Goal: Task Accomplishment & Management: Use online tool/utility

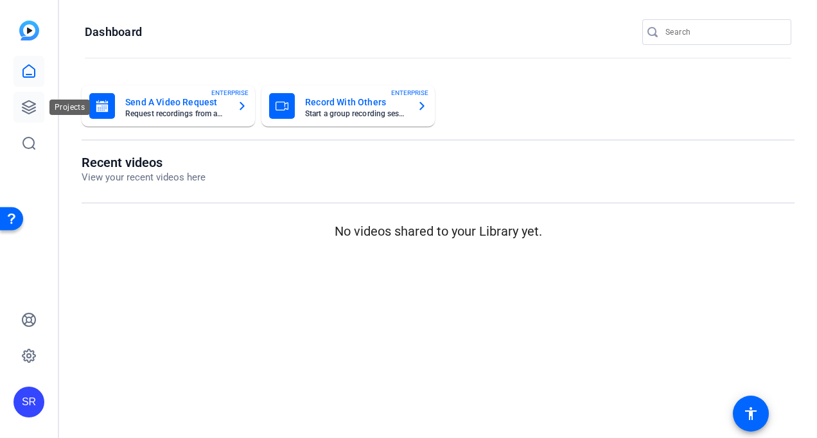
click at [36, 100] on icon at bounding box center [28, 107] width 15 height 15
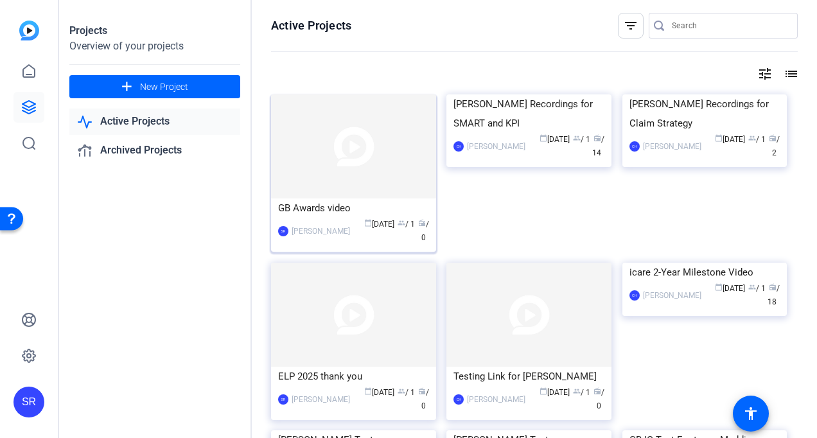
click at [358, 187] on img at bounding box center [353, 146] width 165 height 104
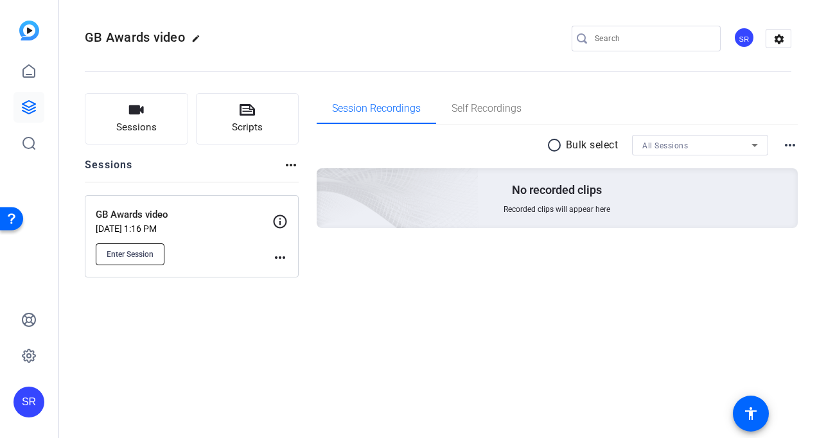
click at [138, 252] on span "Enter Session" at bounding box center [130, 254] width 47 height 10
click at [222, 214] on p "GB Awards video" at bounding box center [184, 214] width 177 height 15
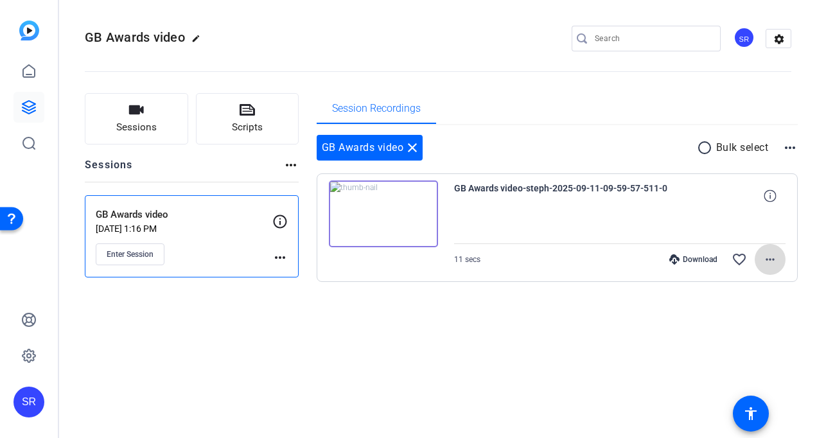
click at [769, 259] on mat-icon "more_horiz" at bounding box center [769, 259] width 15 height 15
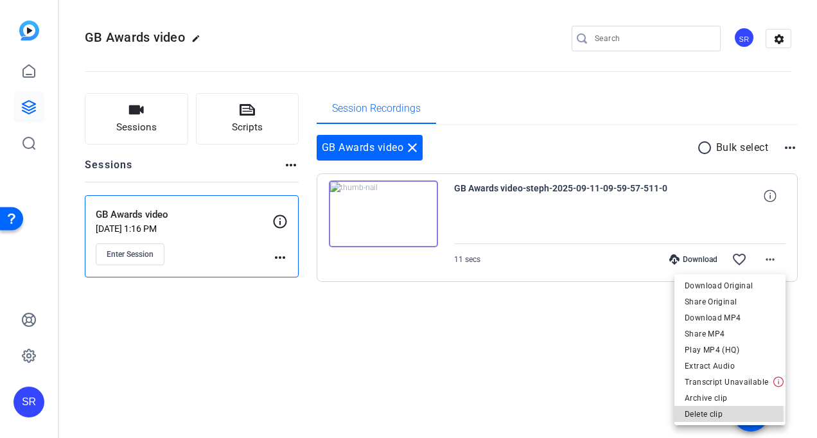
click at [704, 415] on span "Delete clip" at bounding box center [730, 413] width 91 height 15
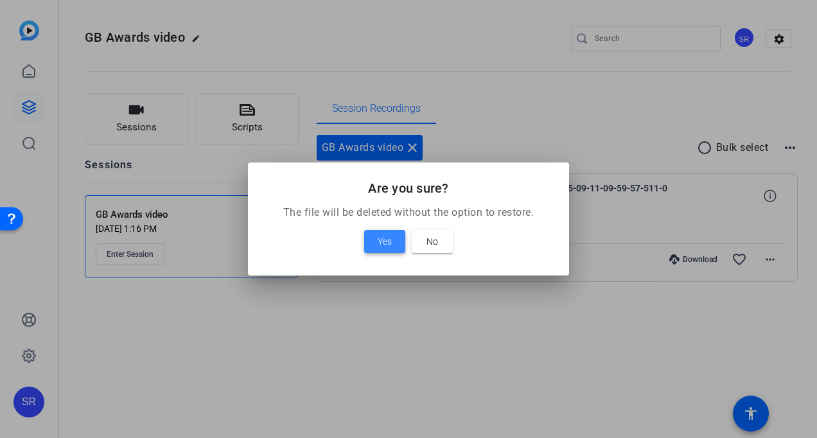
click at [383, 241] on span "Yes" at bounding box center [385, 241] width 14 height 15
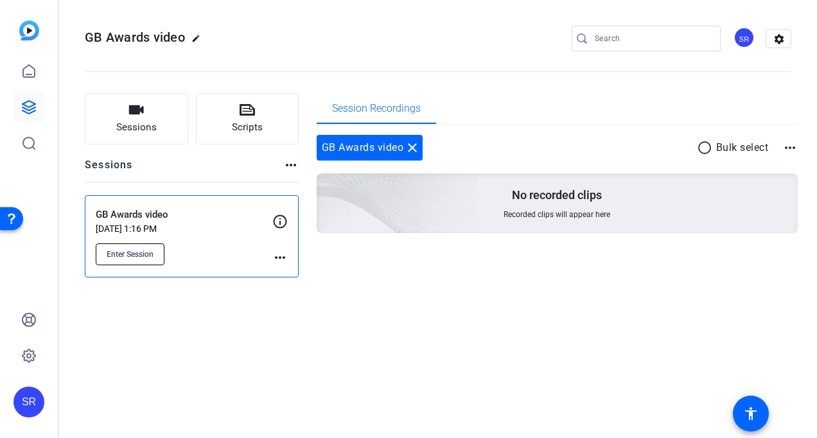
click at [130, 249] on span "Enter Session" at bounding box center [130, 254] width 47 height 10
drag, startPoint x: 380, startPoint y: 303, endPoint x: 377, endPoint y: 289, distance: 14.5
click at [380, 304] on div "GB Awards video edit SR settings Sessions Scripts Sessions more_horiz GB Awards…" at bounding box center [438, 219] width 758 height 438
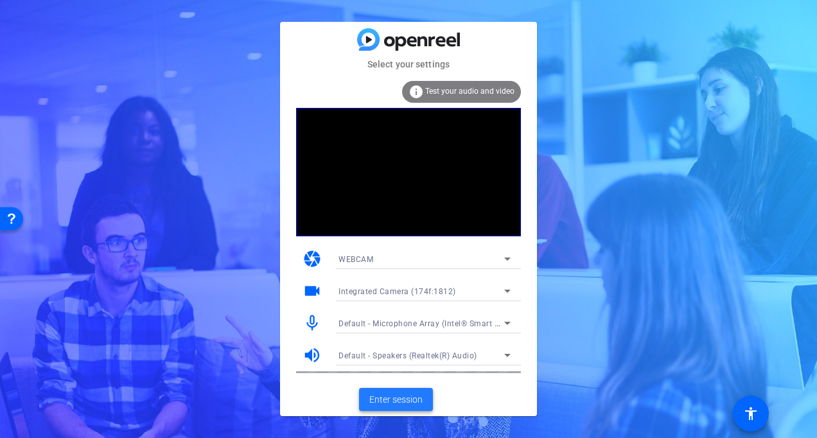
click at [370, 397] on span "Enter session" at bounding box center [395, 399] width 53 height 13
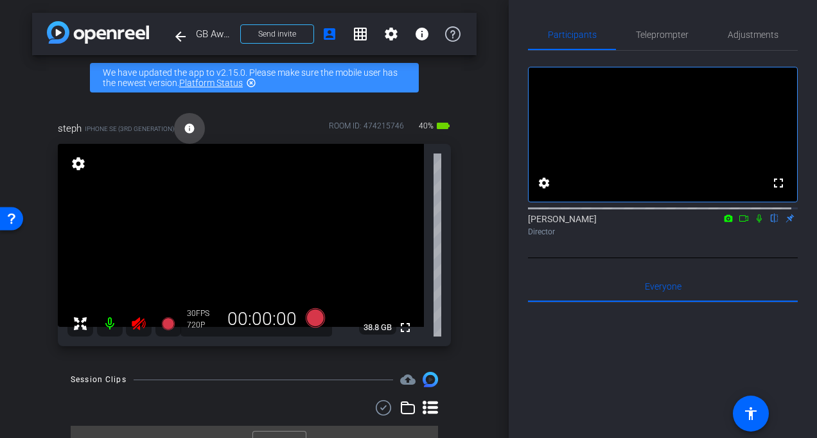
click at [190, 131] on mat-icon "info" at bounding box center [190, 129] width 12 height 12
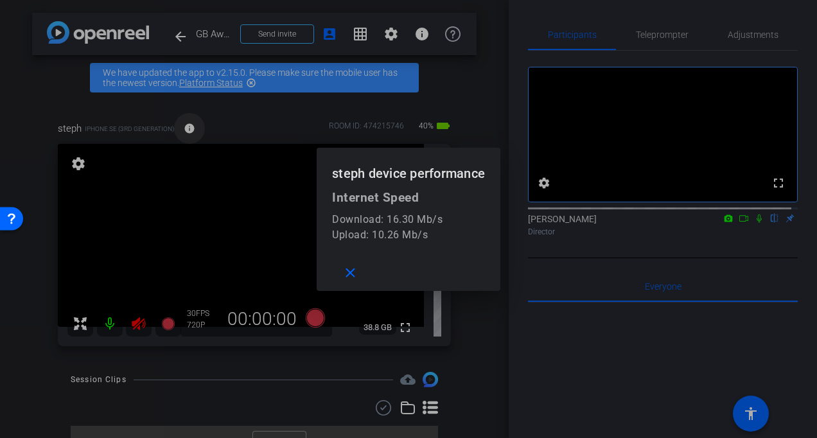
click at [190, 131] on div at bounding box center [408, 219] width 817 height 438
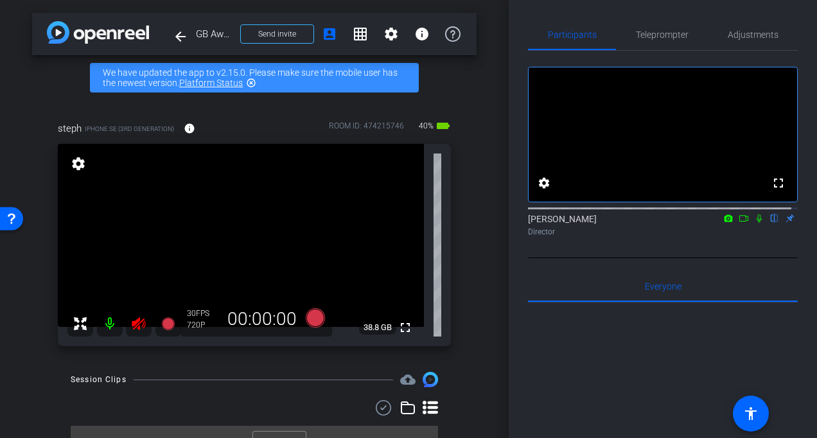
click at [139, 323] on icon at bounding box center [138, 323] width 13 height 13
click at [140, 322] on icon at bounding box center [138, 323] width 13 height 13
click at [135, 325] on icon at bounding box center [138, 323] width 13 height 13
click at [76, 170] on mat-icon "settings" at bounding box center [78, 163] width 18 height 15
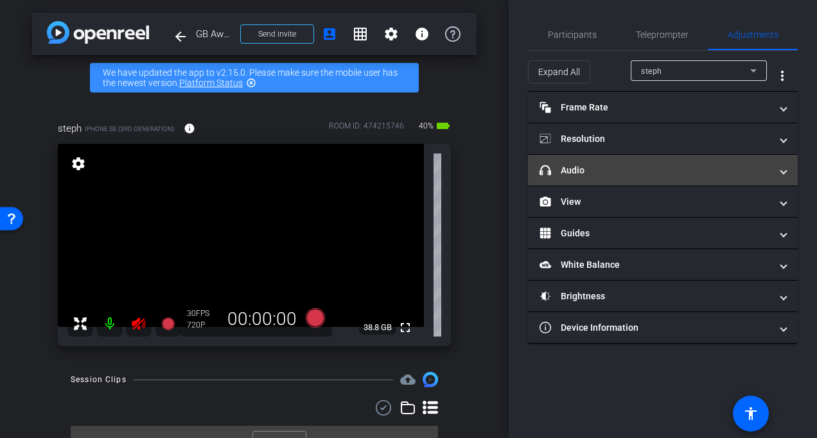
click at [774, 172] on span "headphone icon Audio" at bounding box center [659, 170] width 241 height 13
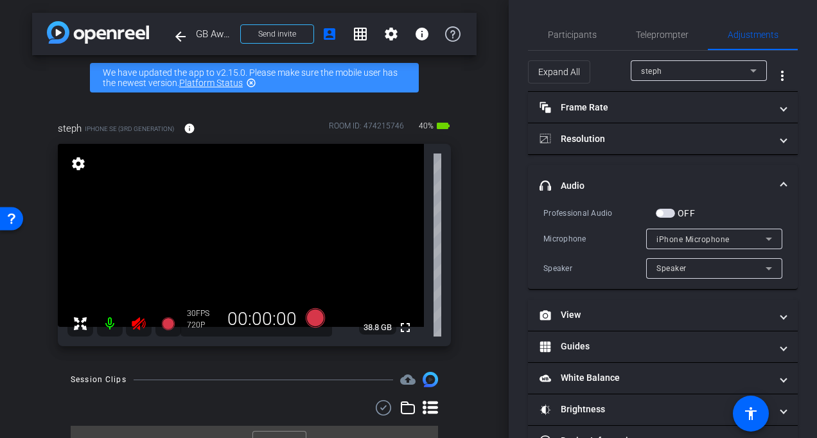
click at [774, 172] on mat-expansion-panel-header "headphone icon Audio" at bounding box center [663, 185] width 270 height 41
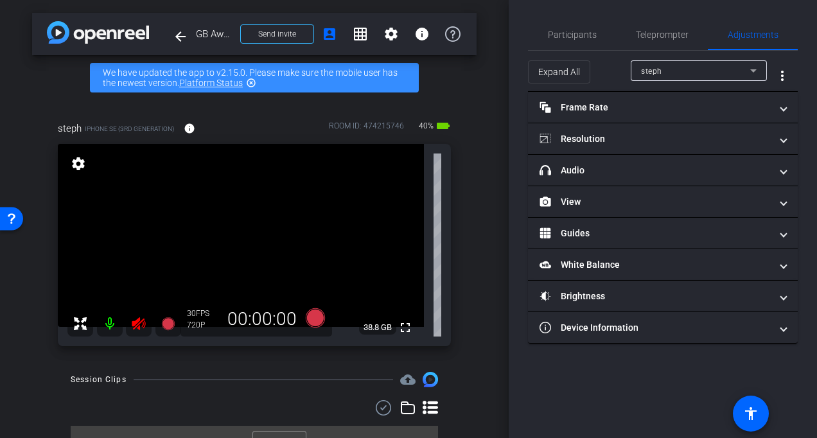
click at [140, 324] on icon at bounding box center [138, 323] width 15 height 15
click at [139, 326] on icon at bounding box center [138, 323] width 13 height 13
click at [107, 322] on mat-icon at bounding box center [110, 324] width 26 height 26
click at [115, 326] on mat-icon at bounding box center [110, 324] width 26 height 26
click at [478, 80] on div "arrow_back GB Awards video Back to project Send invite account_box grid_on sett…" at bounding box center [254, 219] width 509 height 438
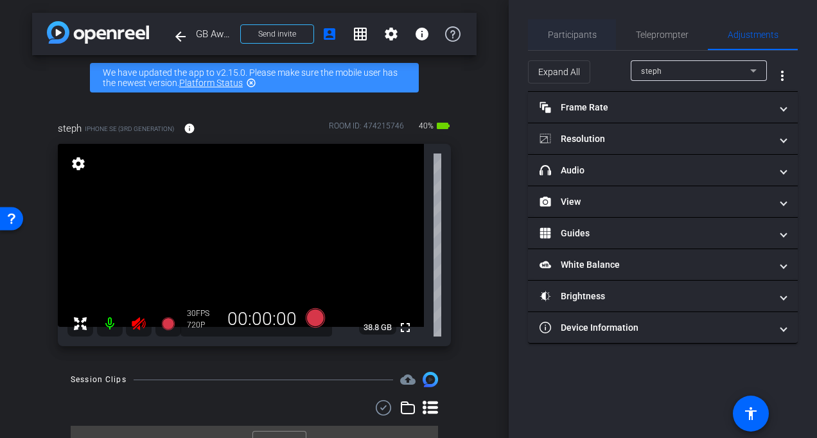
click at [564, 44] on span "Participants" at bounding box center [572, 34] width 49 height 31
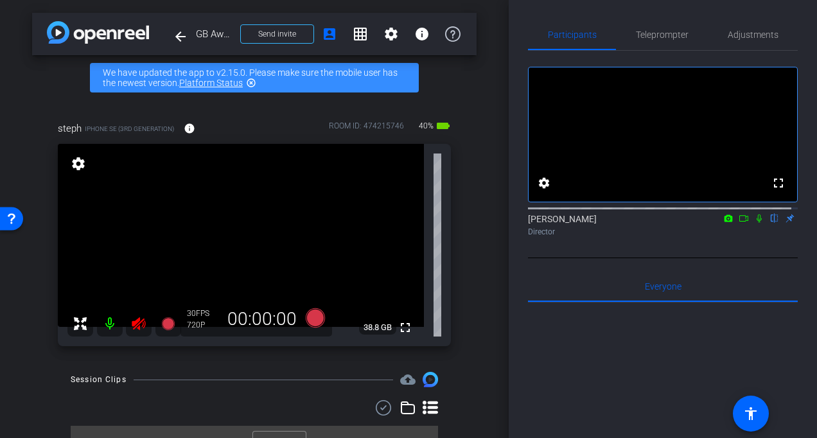
click at [112, 328] on mat-icon at bounding box center [110, 324] width 26 height 26
click at [110, 329] on mat-icon at bounding box center [110, 324] width 26 height 26
click at [723, 223] on icon at bounding box center [728, 218] width 10 height 9
click at [753, 231] on div at bounding box center [408, 219] width 817 height 438
click at [756, 223] on icon at bounding box center [758, 218] width 5 height 8
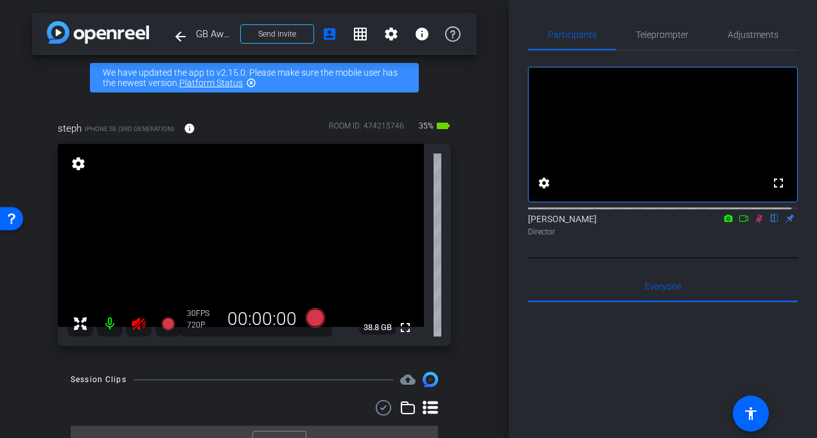
click at [754, 223] on icon at bounding box center [759, 218] width 10 height 9
click at [166, 325] on icon at bounding box center [167, 323] width 13 height 13
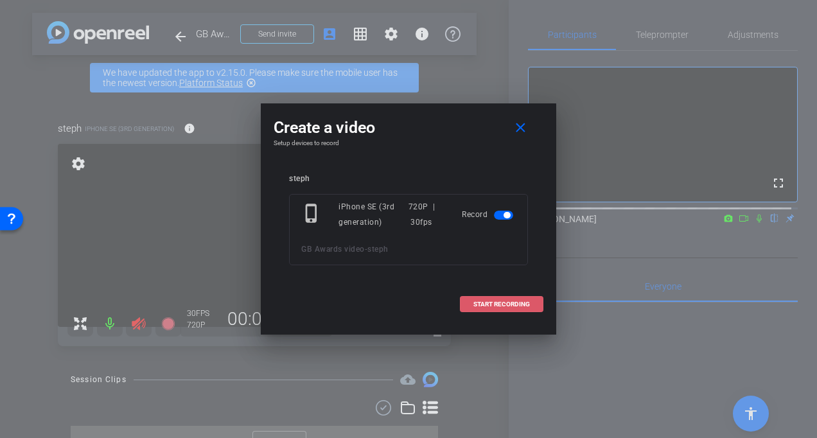
click at [474, 306] on span "START RECORDING" at bounding box center [501, 304] width 57 height 6
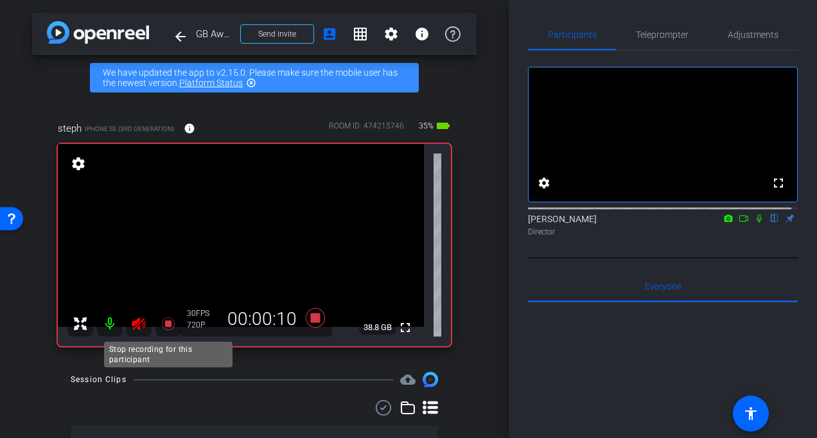
click at [164, 326] on icon at bounding box center [168, 323] width 15 height 15
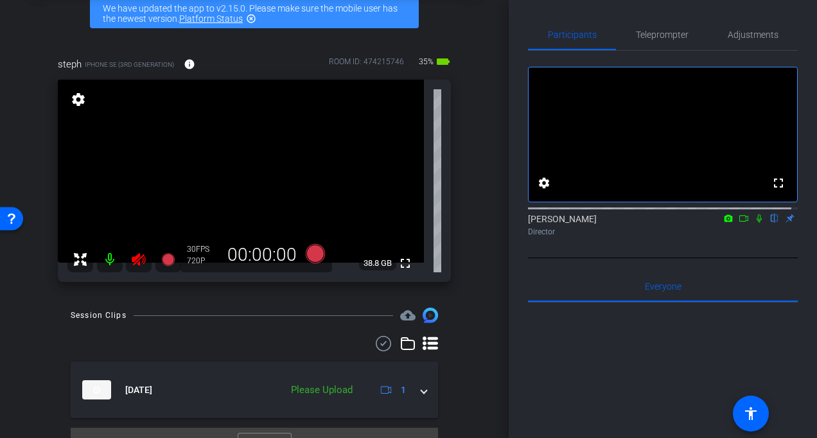
scroll to position [90, 0]
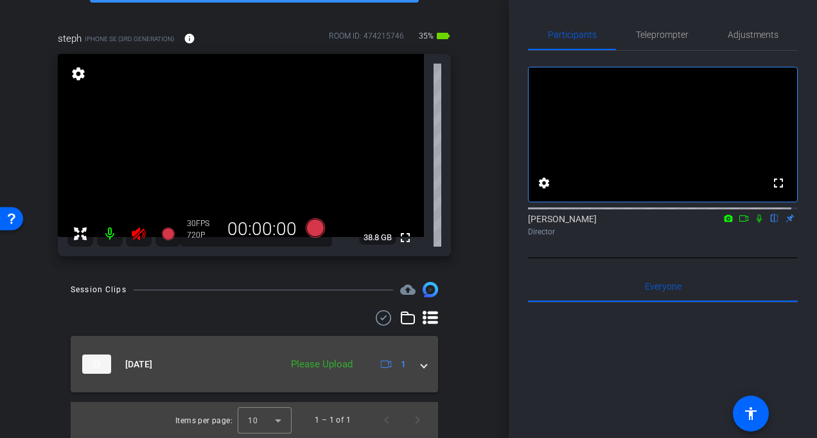
click at [410, 363] on div "Sep 11, 2025 Please Upload 1" at bounding box center [251, 363] width 339 height 19
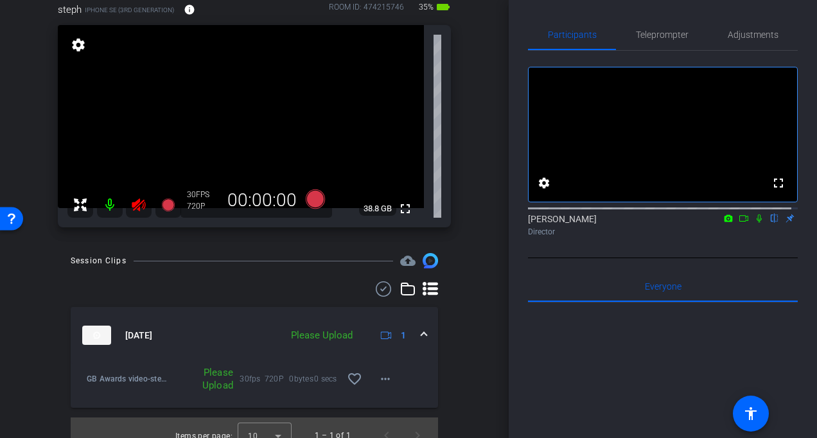
scroll to position [134, 0]
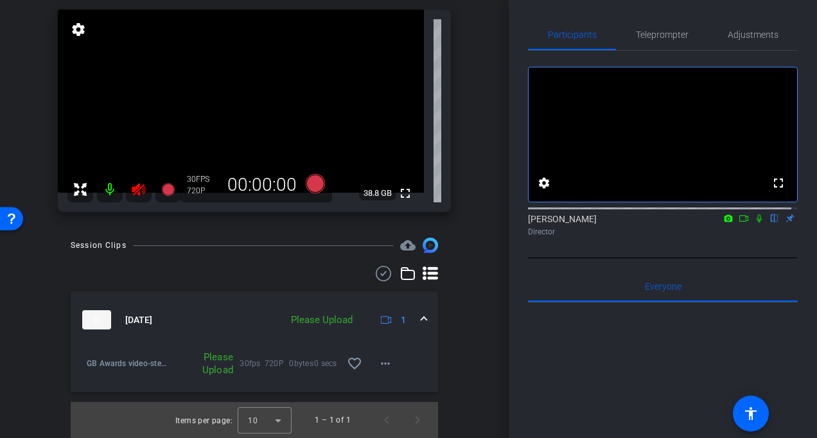
click at [311, 317] on div "Please Upload" at bounding box center [321, 320] width 74 height 15
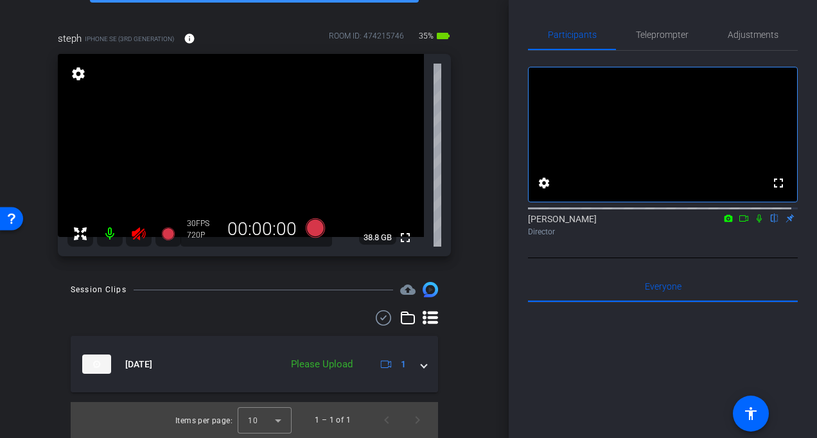
scroll to position [90, 0]
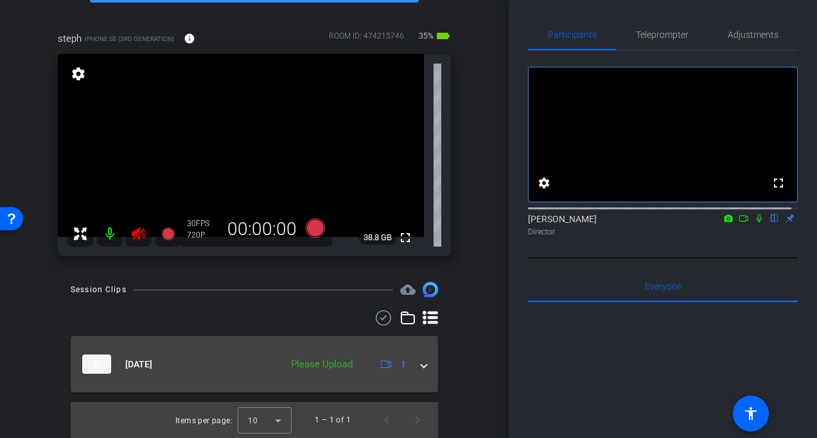
click at [302, 362] on div "Please Upload" at bounding box center [321, 364] width 74 height 15
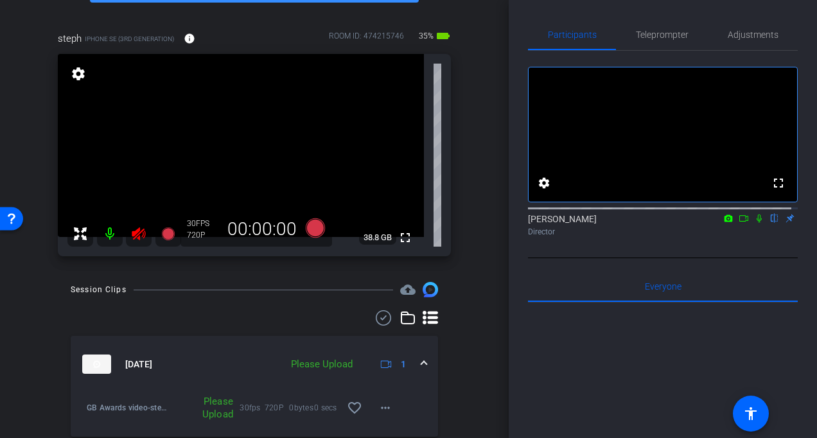
scroll to position [134, 0]
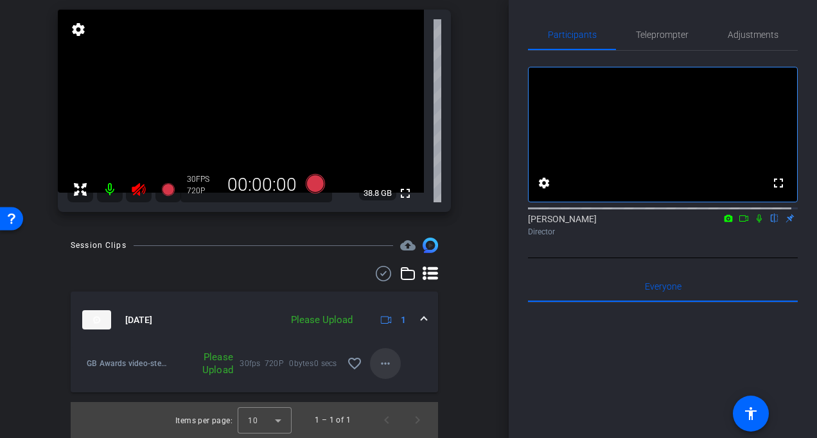
click at [378, 366] on mat-icon "more_horiz" at bounding box center [385, 363] width 15 height 15
click at [381, 388] on span "Upload" at bounding box center [399, 389] width 51 height 15
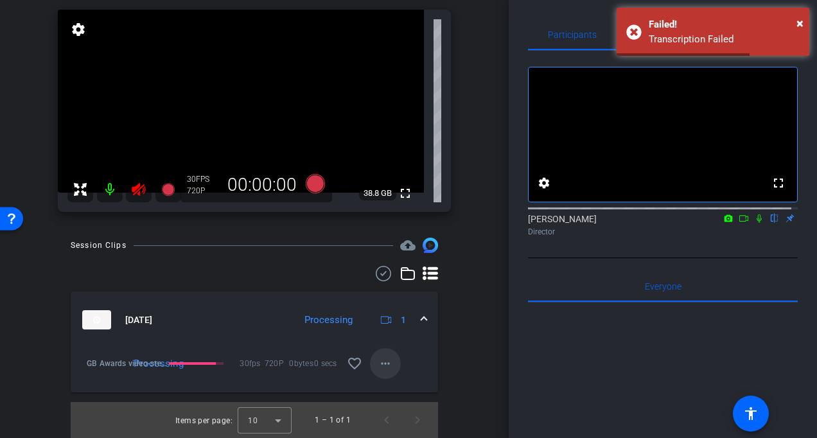
scroll to position [146, 0]
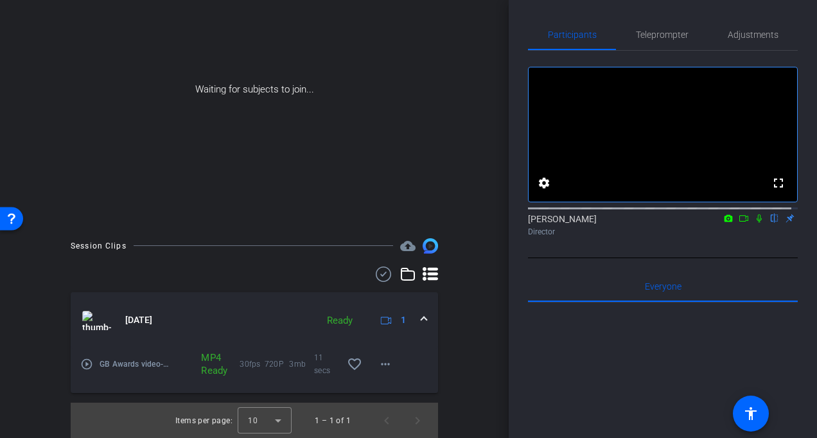
click at [54, 128] on div "Waiting for subjects to join..." at bounding box center [254, 90] width 444 height 272
click at [205, 358] on div "MP4 Ready" at bounding box center [205, 364] width 21 height 26
click at [144, 362] on span "GB Awards video-steph-2025-09-11-09-59-57-511-0" at bounding box center [135, 364] width 71 height 13
click at [89, 365] on mat-icon "play_circle_outline" at bounding box center [86, 364] width 13 height 13
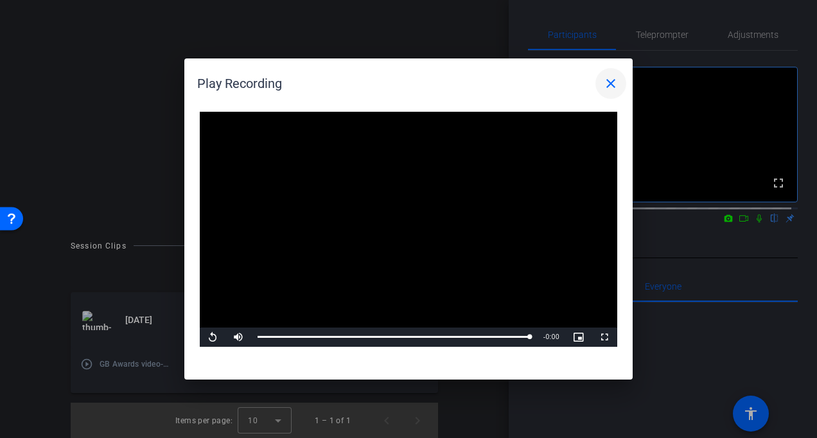
click at [612, 80] on mat-icon "close" at bounding box center [610, 83] width 15 height 15
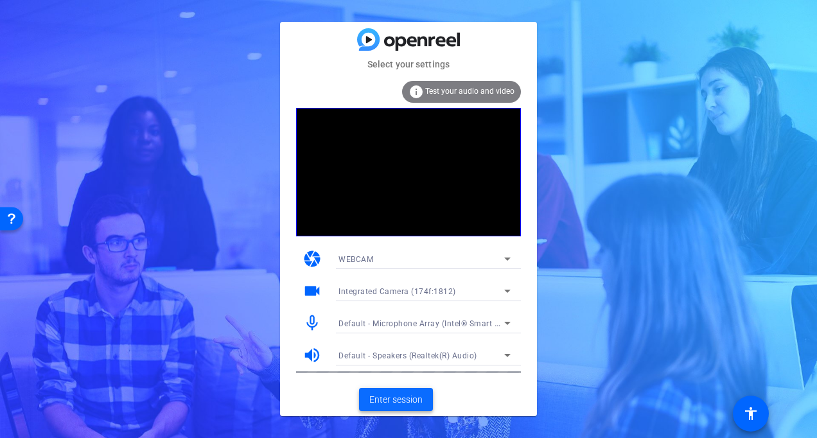
click at [399, 399] on span "Enter session" at bounding box center [395, 399] width 53 height 13
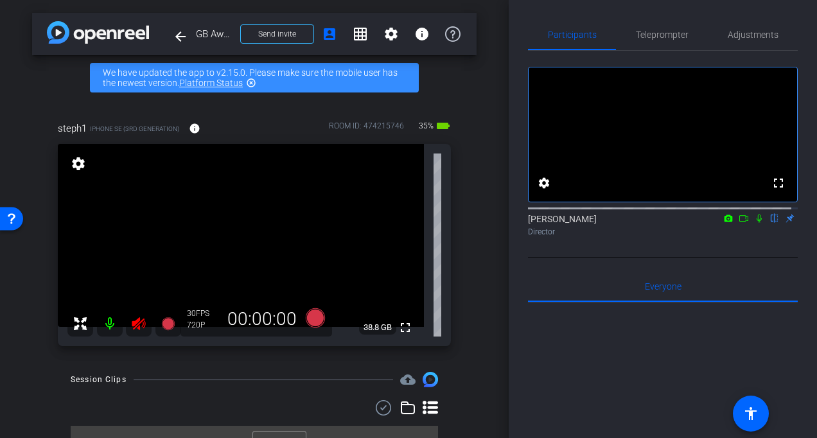
click at [136, 323] on icon at bounding box center [138, 323] width 13 height 13
click at [135, 326] on icon at bounding box center [138, 323] width 13 height 13
drag, startPoint x: 131, startPoint y: 320, endPoint x: 146, endPoint y: 316, distance: 15.9
click at [134, 322] on icon at bounding box center [138, 323] width 15 height 15
drag, startPoint x: 132, startPoint y: 320, endPoint x: 146, endPoint y: 304, distance: 20.5
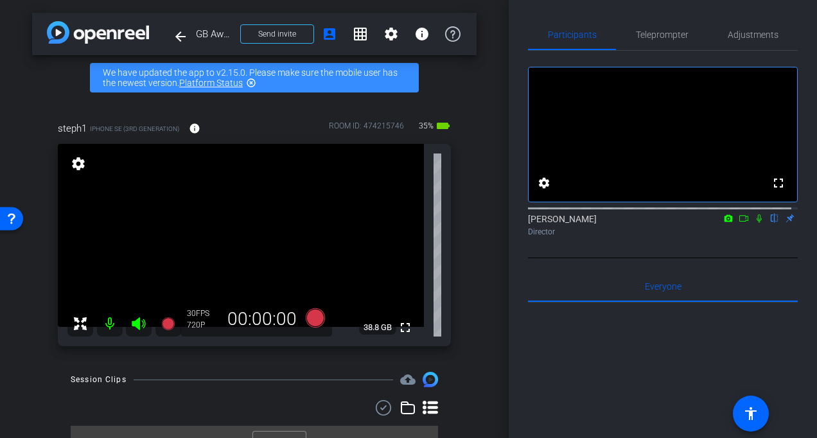
click at [132, 320] on icon at bounding box center [138, 323] width 15 height 15
click at [139, 333] on mat-icon at bounding box center [139, 324] width 26 height 26
drag, startPoint x: 137, startPoint y: 322, endPoint x: 144, endPoint y: 308, distance: 15.5
click at [137, 321] on div at bounding box center [124, 324] width 114 height 26
click at [310, 315] on icon at bounding box center [315, 317] width 19 height 19
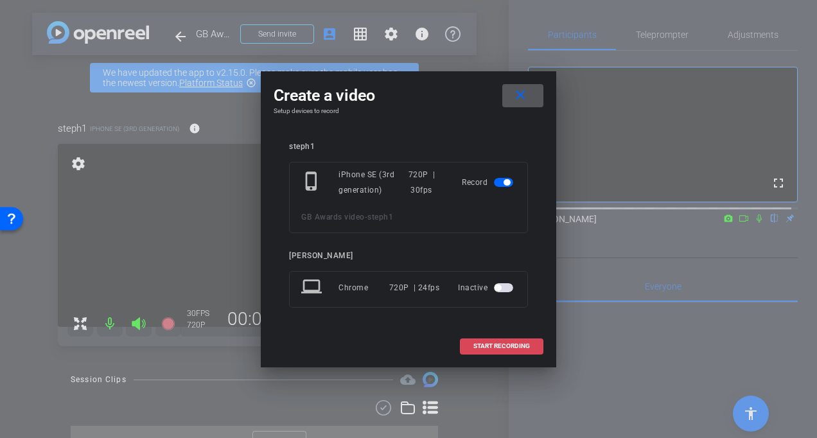
click at [491, 340] on span at bounding box center [501, 346] width 82 height 31
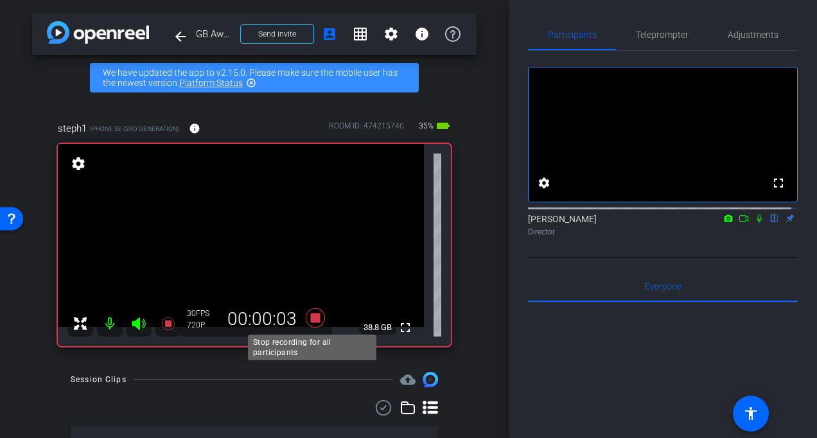
click at [312, 315] on icon at bounding box center [315, 317] width 19 height 19
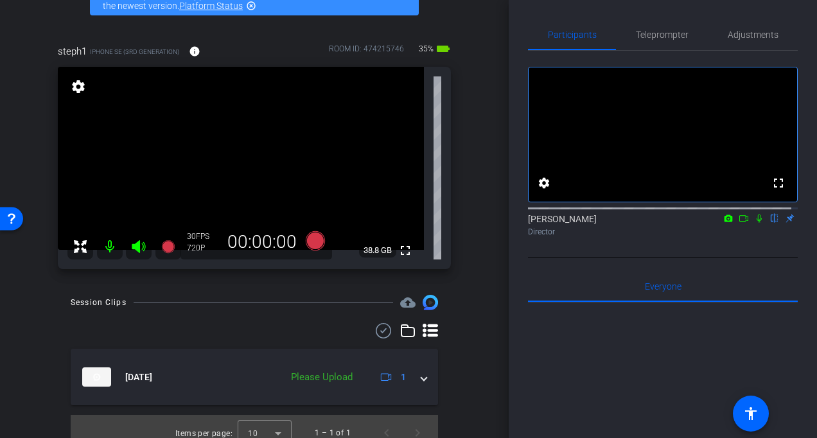
scroll to position [90, 0]
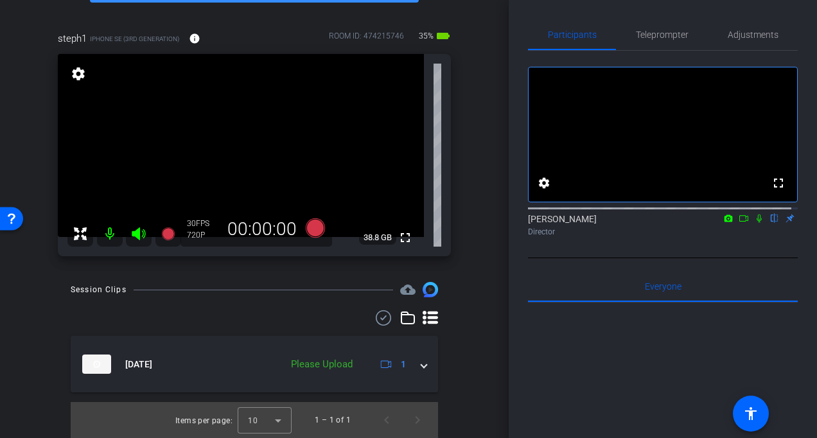
click at [141, 232] on icon at bounding box center [138, 233] width 15 height 15
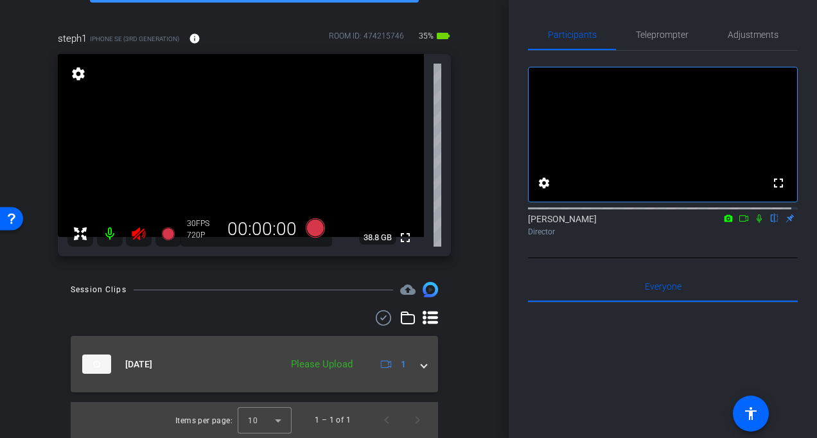
click at [421, 365] on span at bounding box center [423, 364] width 5 height 13
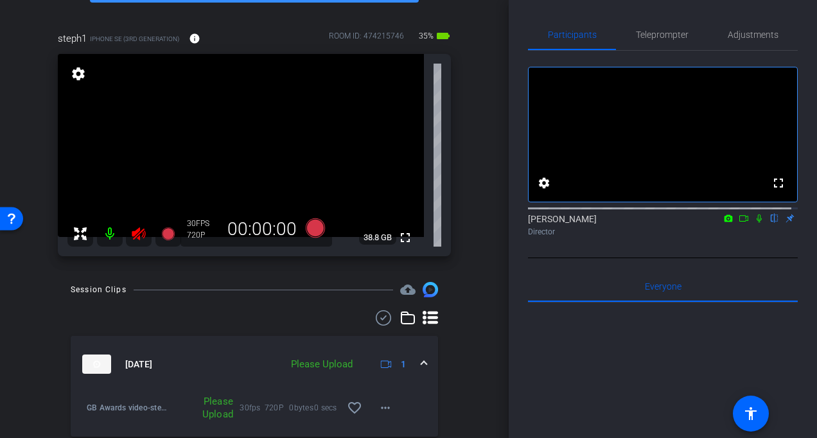
scroll to position [134, 0]
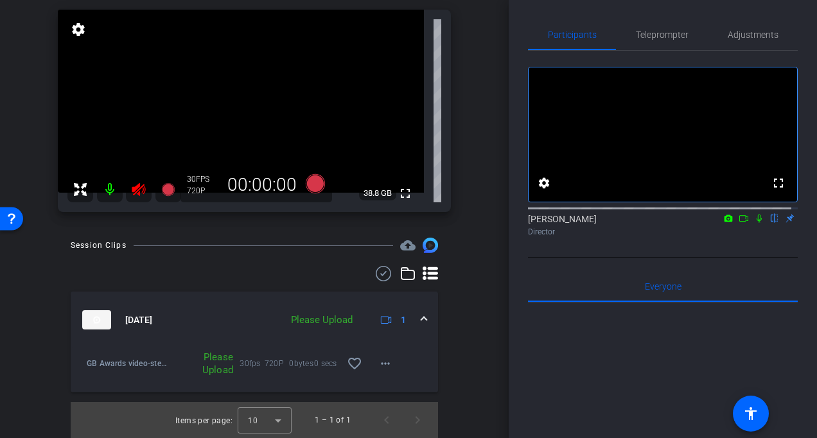
click at [336, 317] on div "Please Upload" at bounding box center [321, 320] width 74 height 15
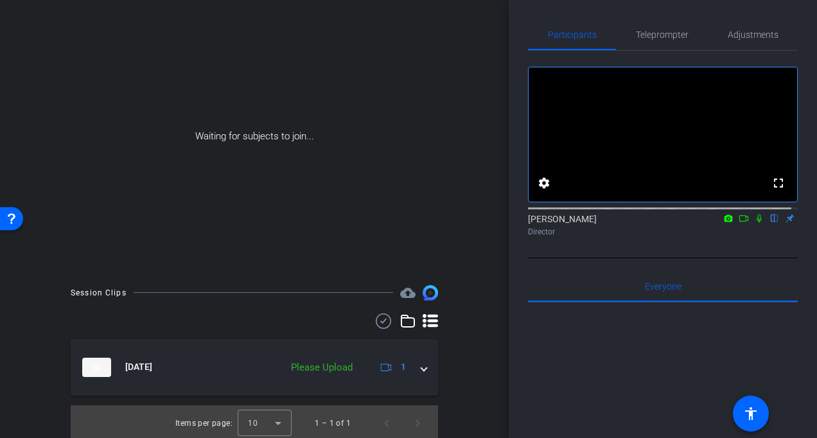
scroll to position [103, 0]
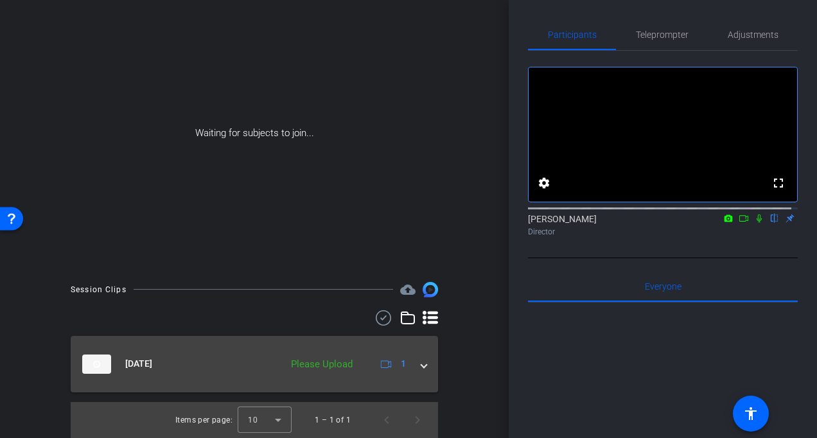
click at [325, 363] on div "Please Upload" at bounding box center [321, 364] width 74 height 15
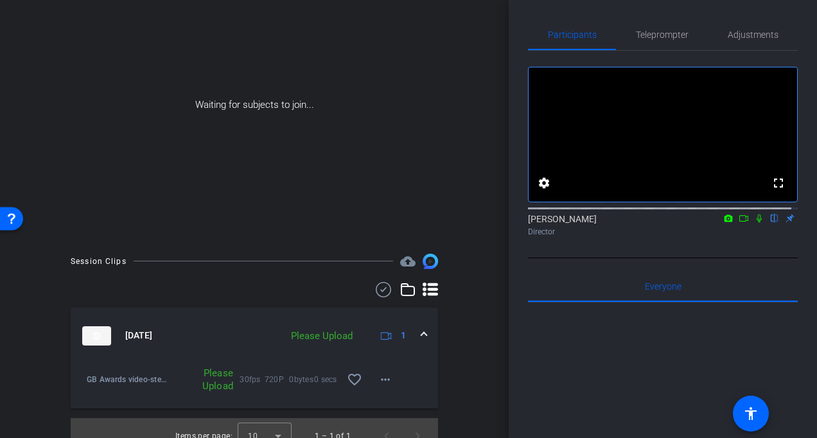
scroll to position [146, 0]
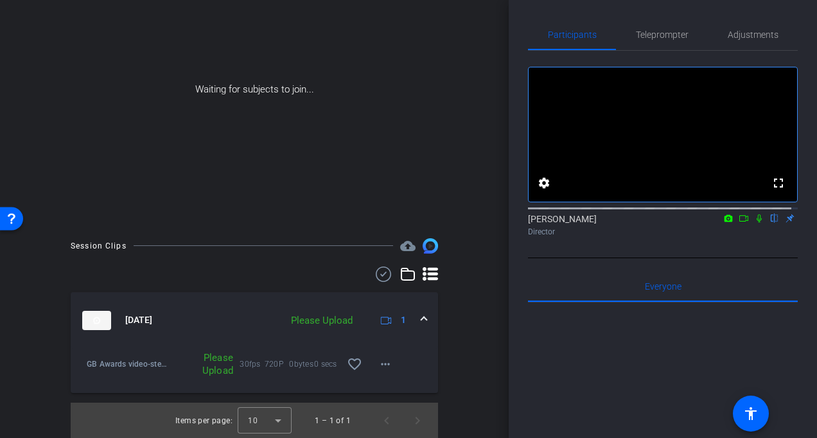
click at [330, 322] on div "Please Upload" at bounding box center [321, 320] width 74 height 15
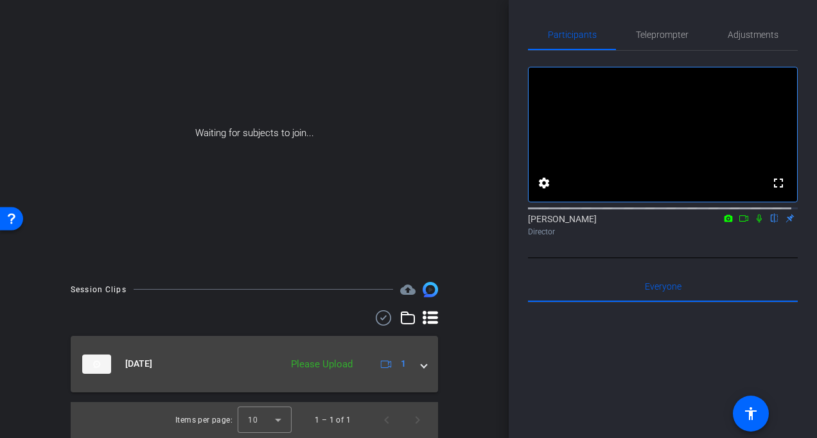
scroll to position [103, 0]
click at [422, 363] on mat-expansion-panel-header "Sep 11, 2025 Please Upload 1" at bounding box center [254, 364] width 367 height 57
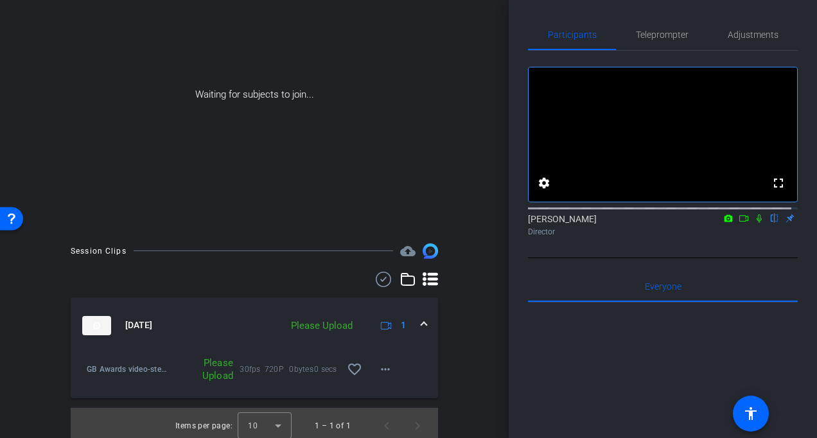
scroll to position [146, 0]
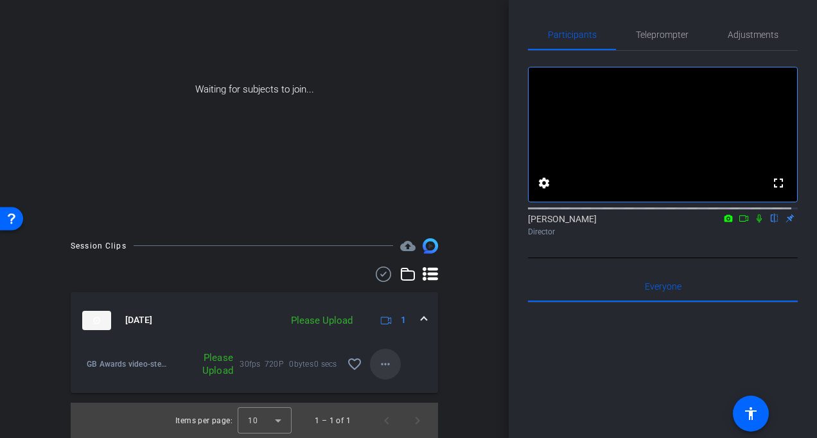
click at [380, 366] on mat-icon "more_horiz" at bounding box center [385, 363] width 15 height 15
click at [380, 388] on span "Upload" at bounding box center [399, 390] width 51 height 15
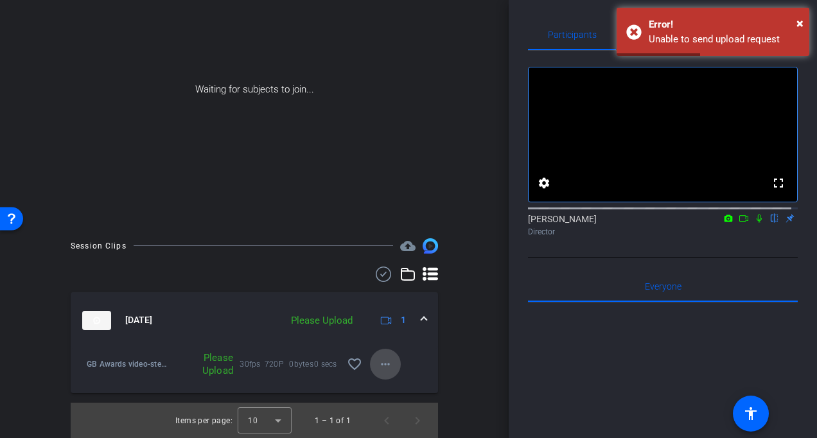
click at [389, 363] on span at bounding box center [385, 364] width 31 height 31
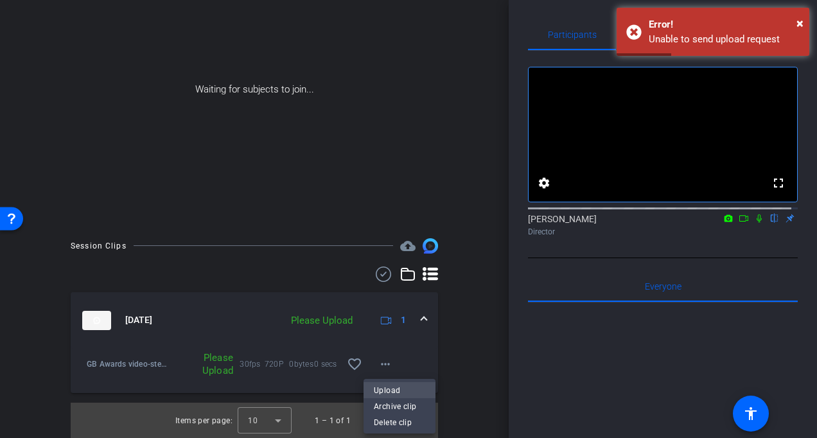
click at [385, 393] on span "Upload" at bounding box center [399, 390] width 51 height 15
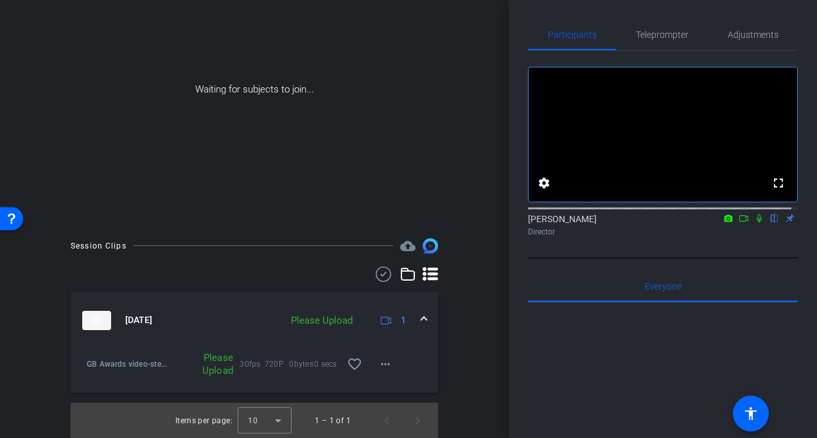
click at [796, 26] on div "Participants Teleprompter Adjustments fullscreen settings Stephanie Raven flip …" at bounding box center [663, 219] width 308 height 438
click at [381, 365] on mat-icon "more_horiz" at bounding box center [385, 363] width 15 height 15
click at [388, 423] on span "Delete clip" at bounding box center [399, 422] width 51 height 15
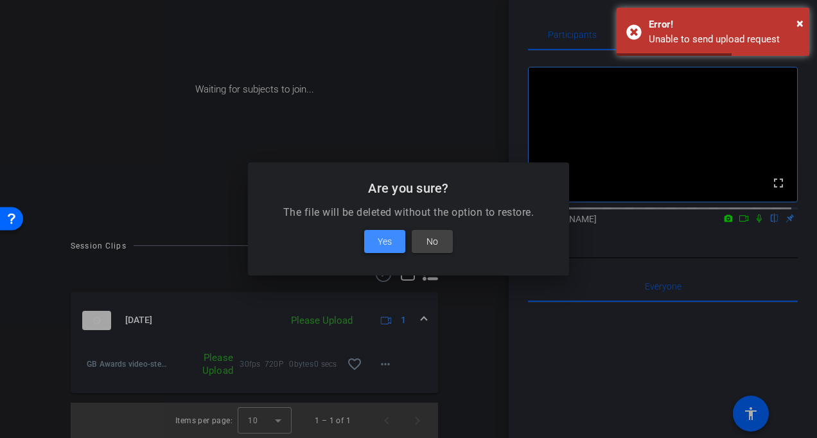
click at [381, 242] on span "Yes" at bounding box center [385, 241] width 14 height 15
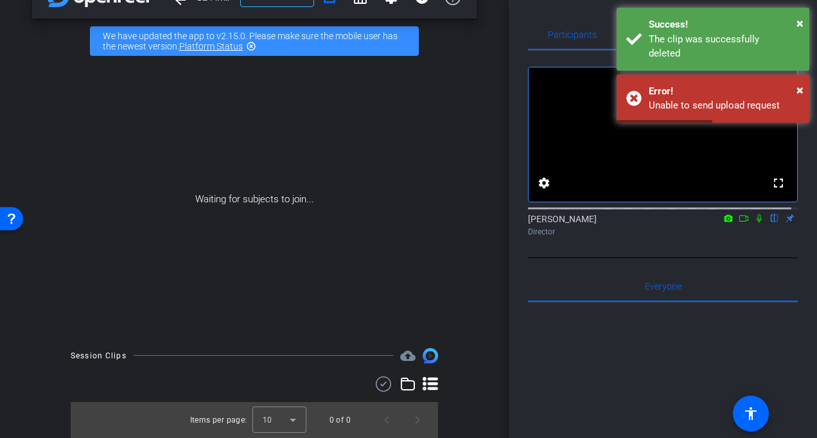
scroll to position [36, 0]
